Goal: Ask a question

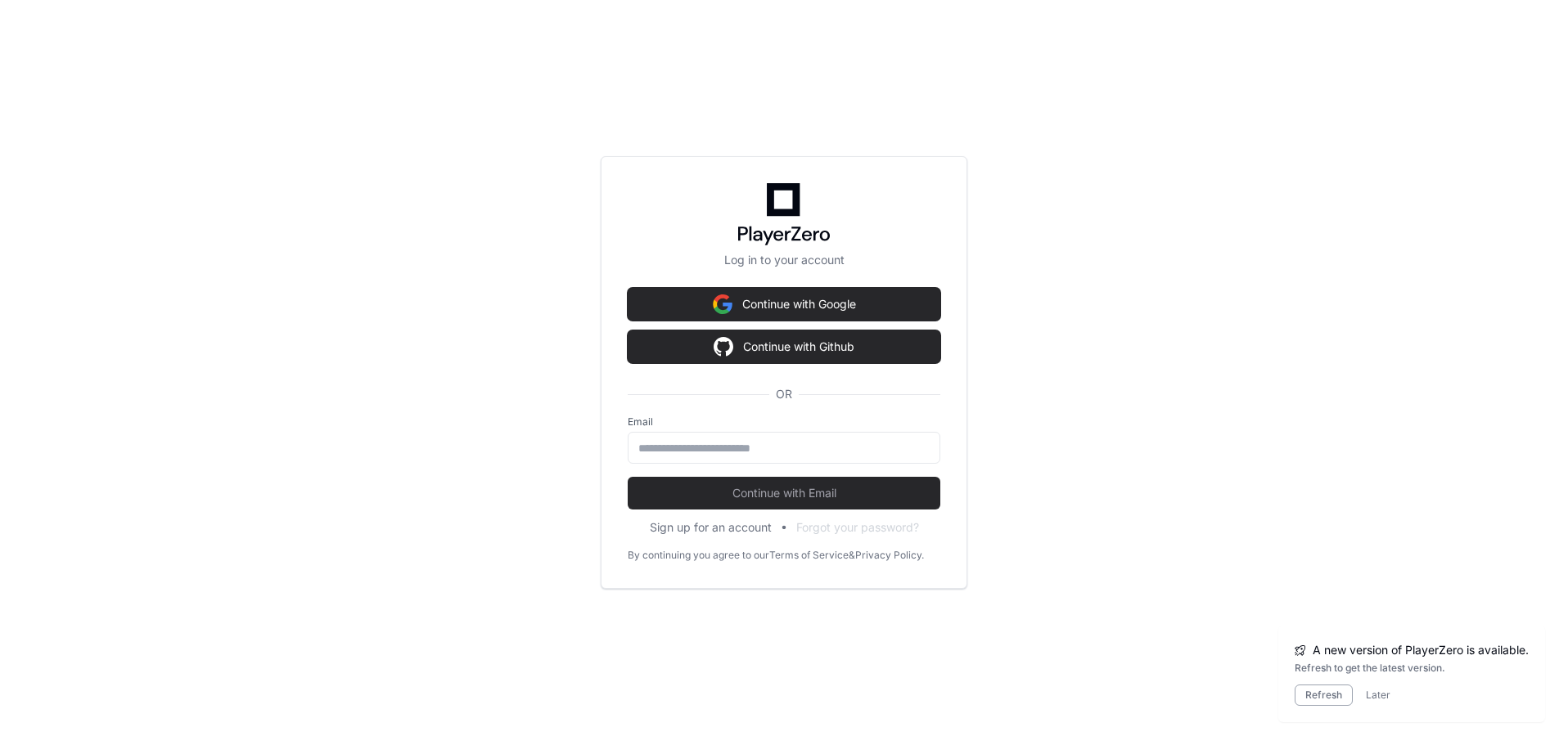
scroll to position [1797, 0]
click at [771, 305] on button "Continue with Google" at bounding box center [784, 305] width 313 height 33
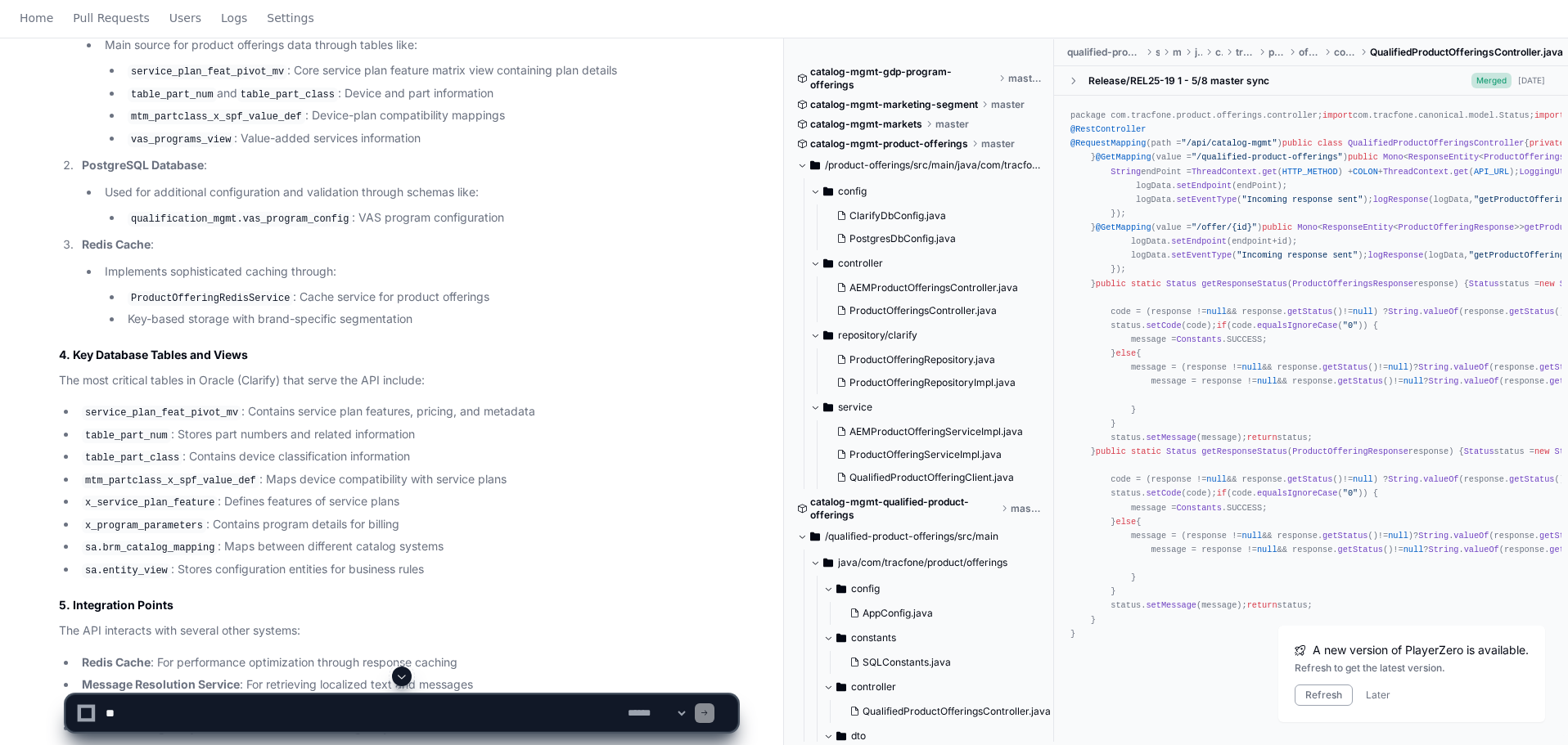
scroll to position [1881, 0]
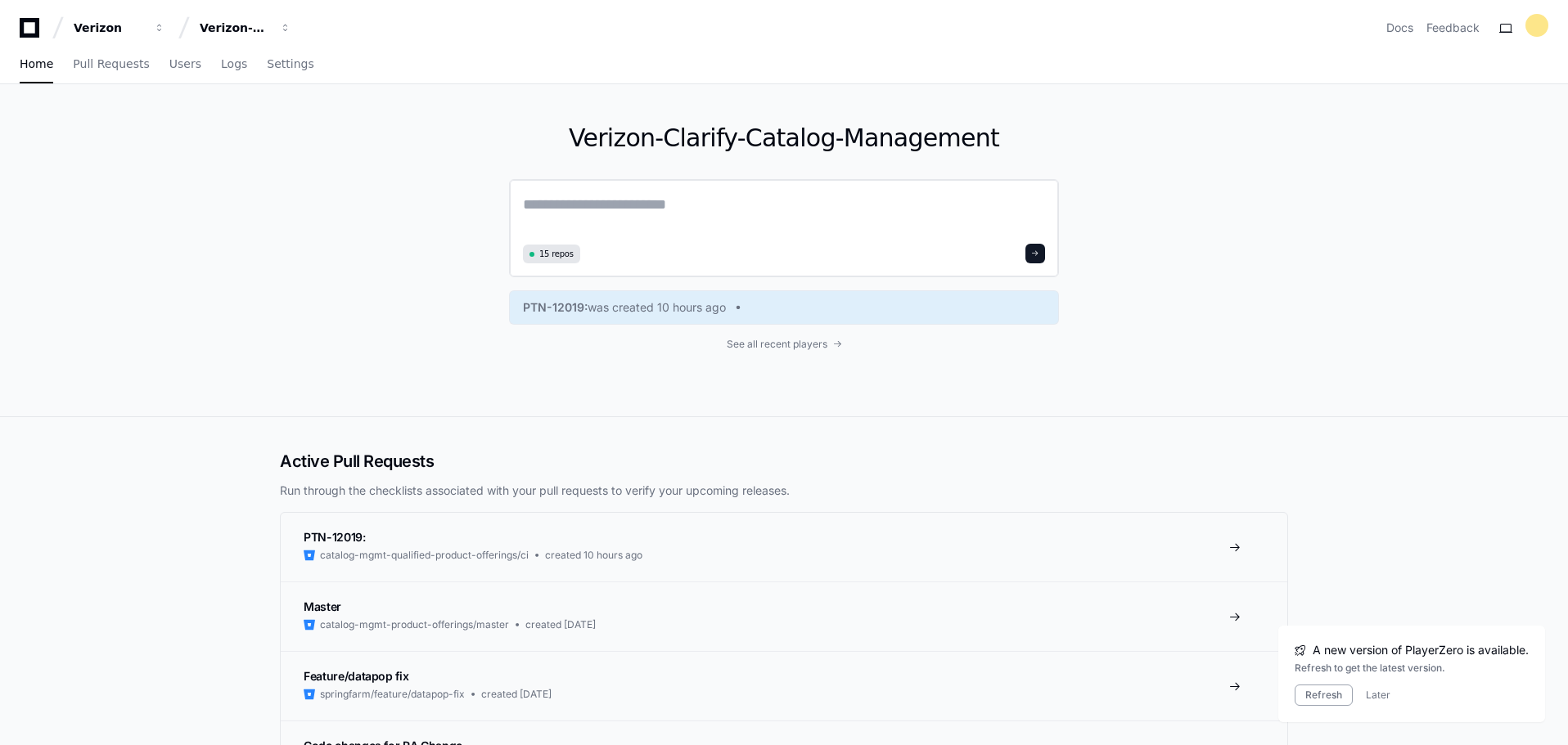
click at [687, 207] on textarea at bounding box center [783, 216] width 522 height 46
click at [283, 28] on span "button" at bounding box center [286, 28] width 11 height 11
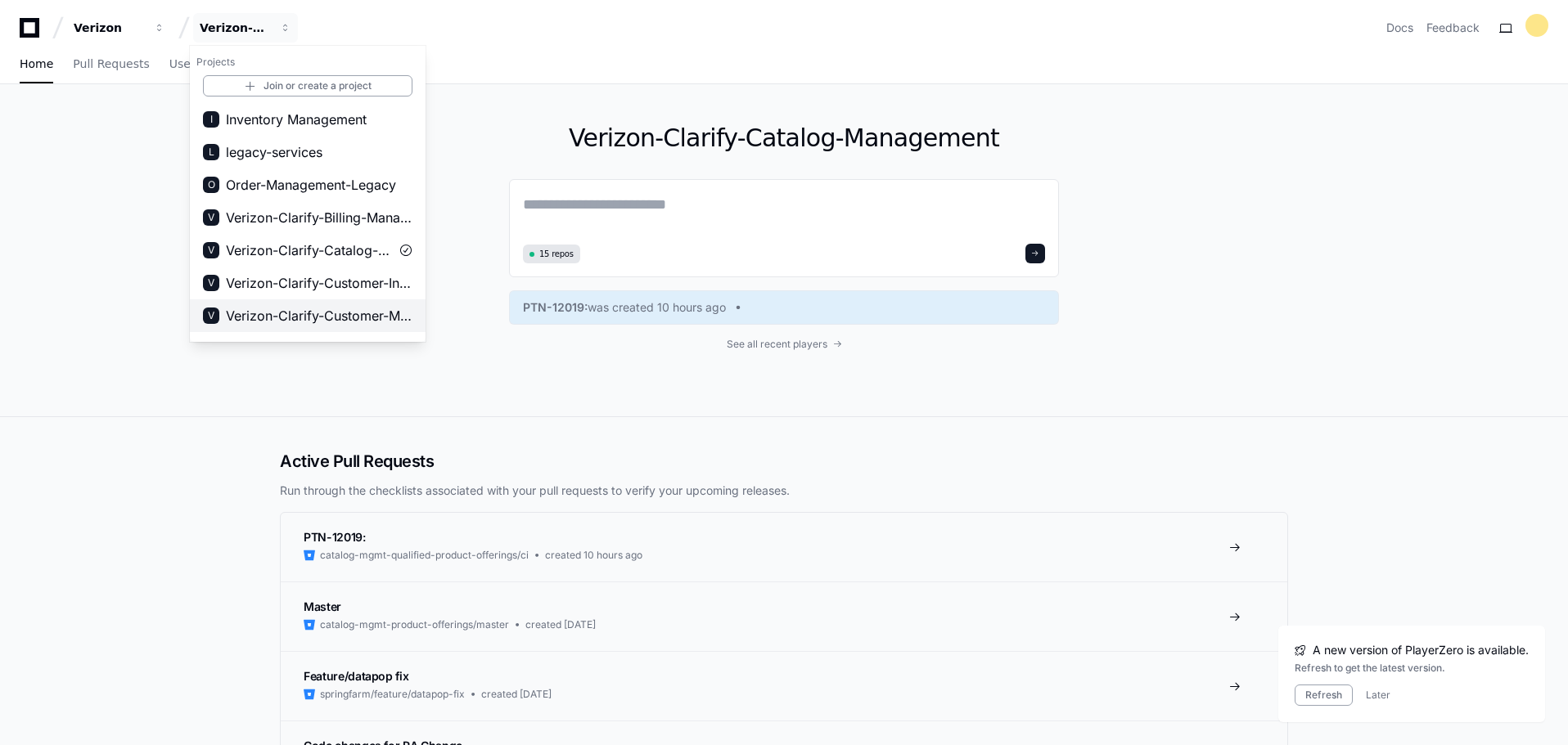
scroll to position [223, 0]
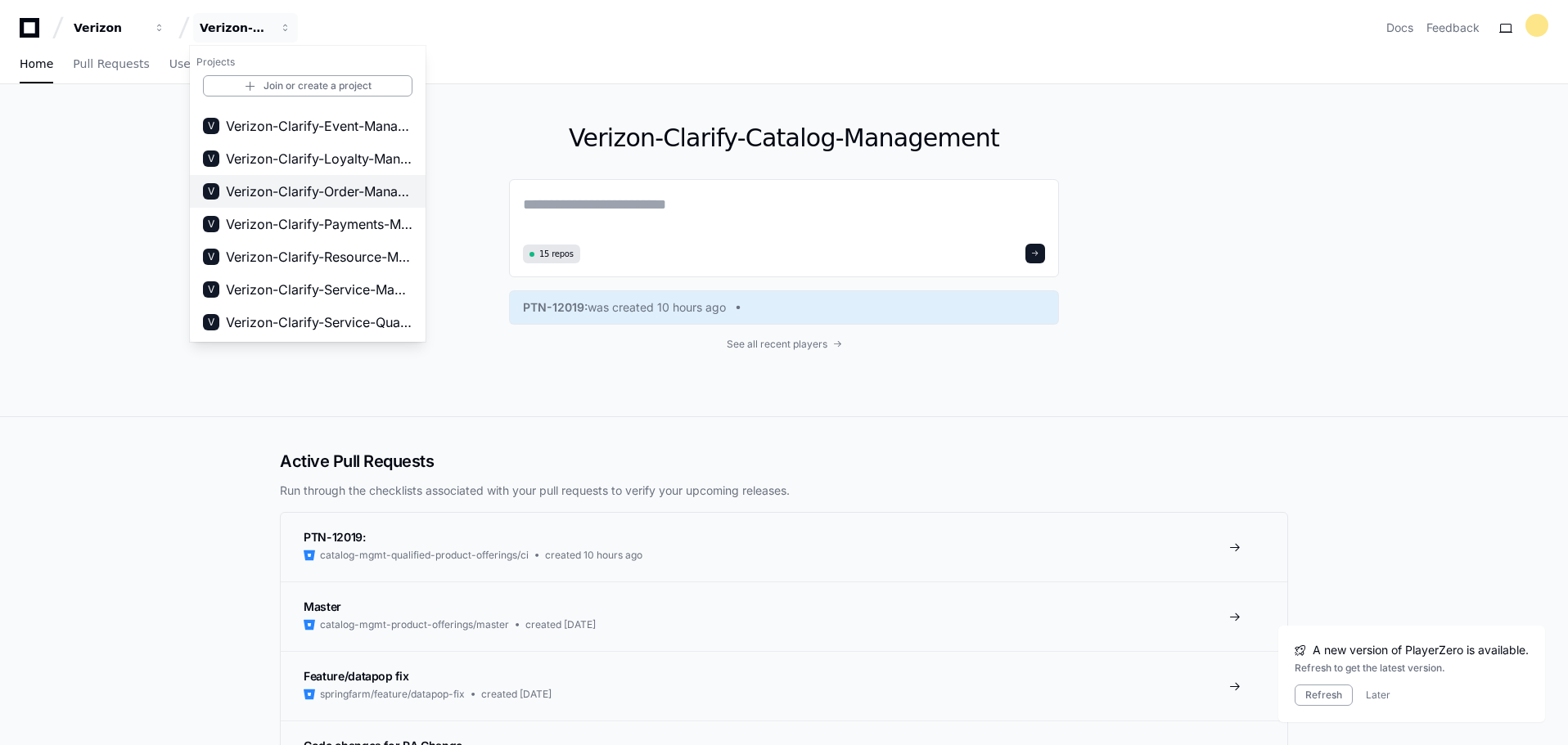
click at [351, 178] on button "V Verizon-Clarify-Order-Management" at bounding box center [308, 192] width 236 height 33
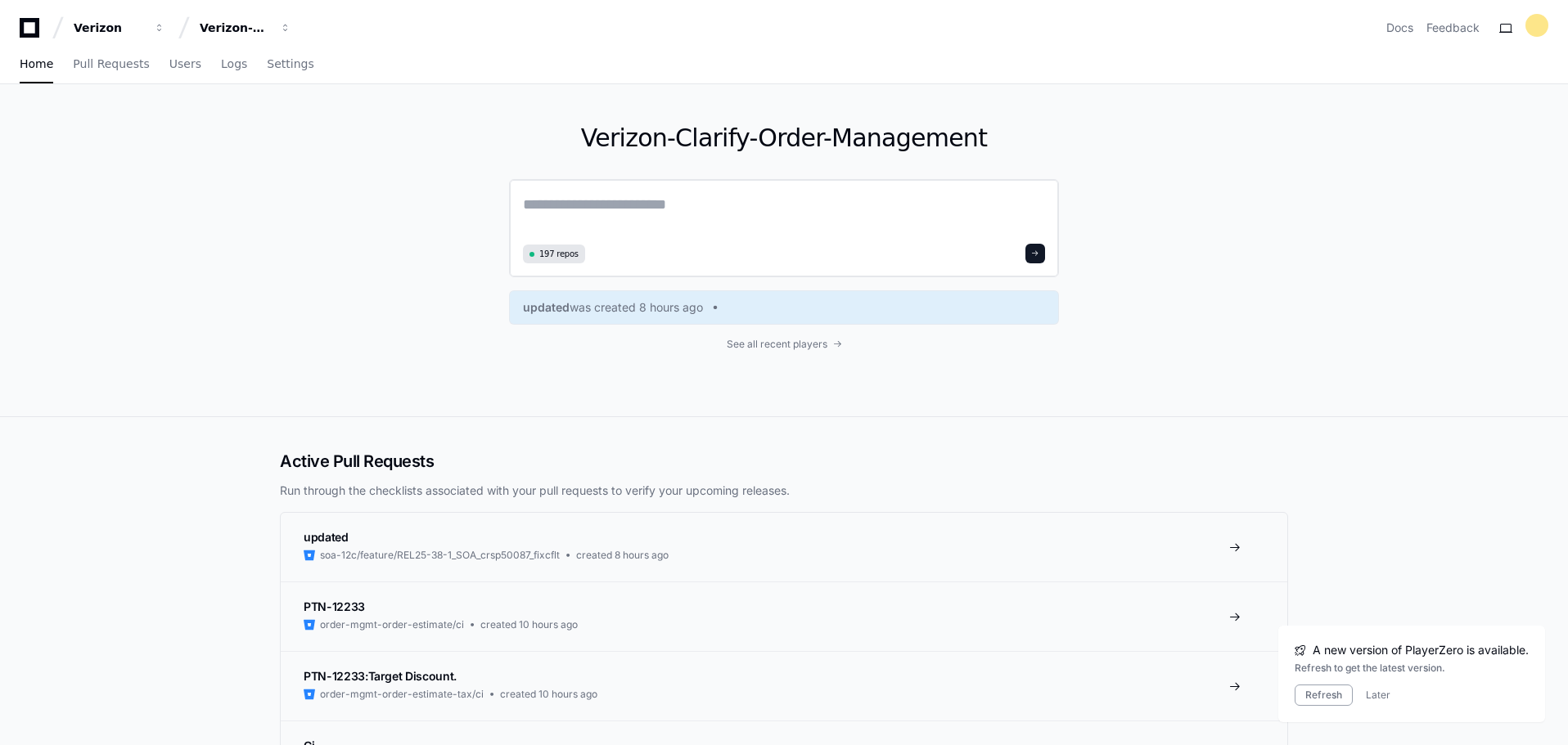
click at [685, 189] on div "197 repos" at bounding box center [783, 228] width 550 height 98
click at [691, 219] on textarea at bounding box center [783, 216] width 522 height 46
paste textarea "**********"
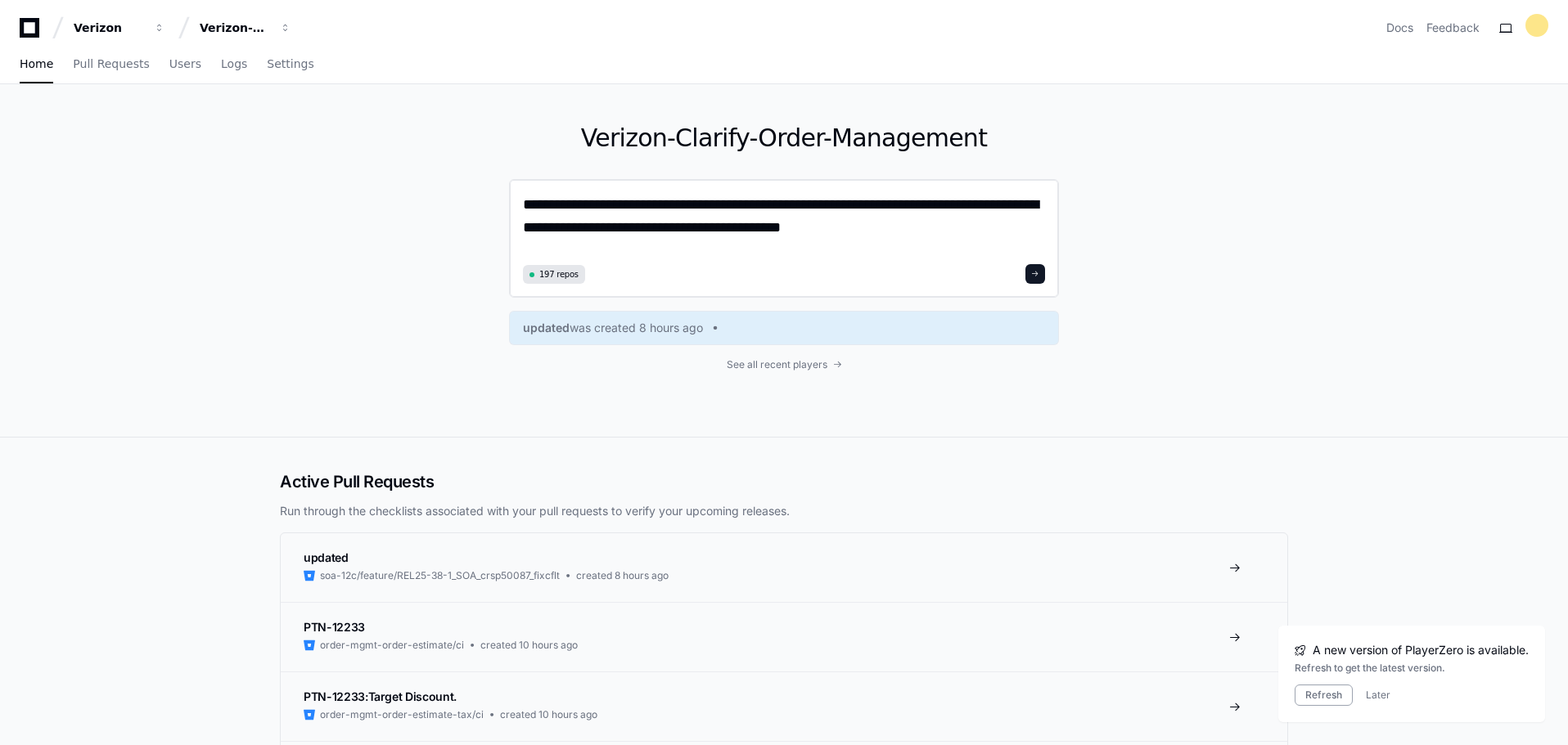
type textarea "**********"
click at [1041, 277] on button at bounding box center [1036, 274] width 20 height 20
